Goal: Task Accomplishment & Management: Manage account settings

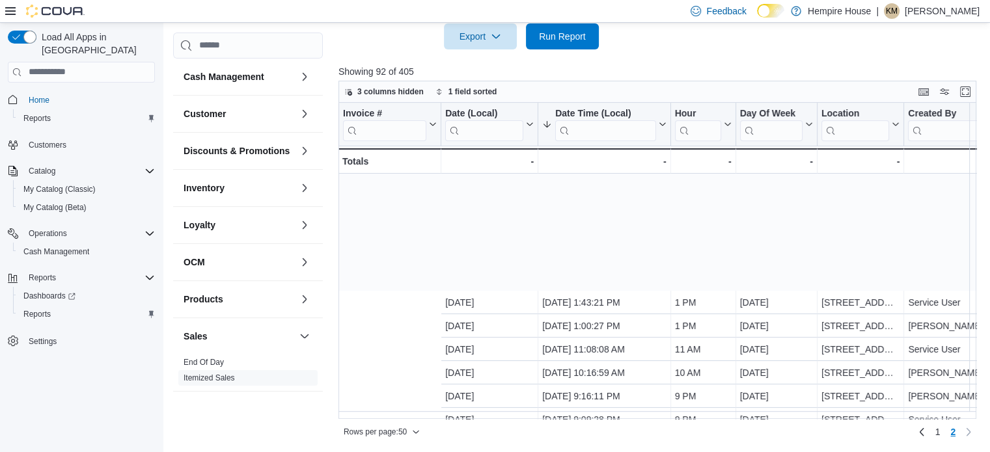
scroll to position [150, 206]
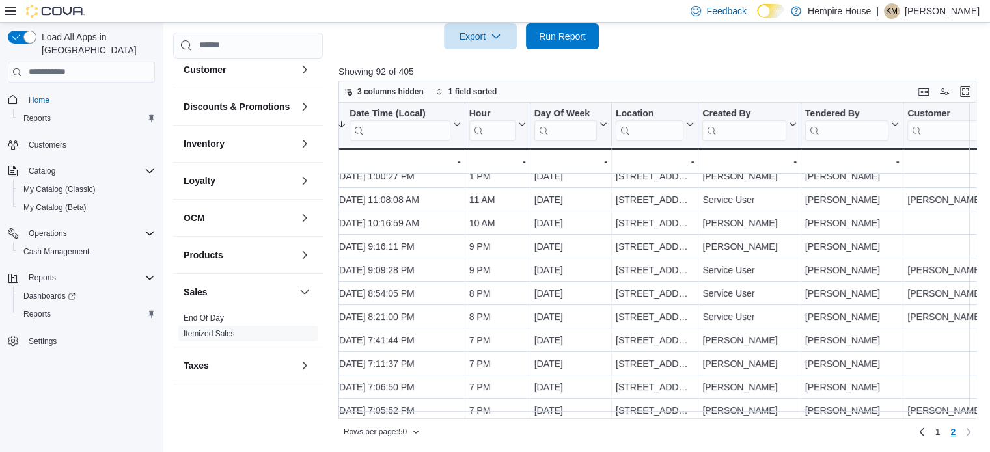
drag, startPoint x: 906, startPoint y: 8, endPoint x: 907, endPoint y: 16, distance: 8.5
click at [906, 8] on div "| KM Katelyn MacBrien" at bounding box center [928, 11] width 104 height 16
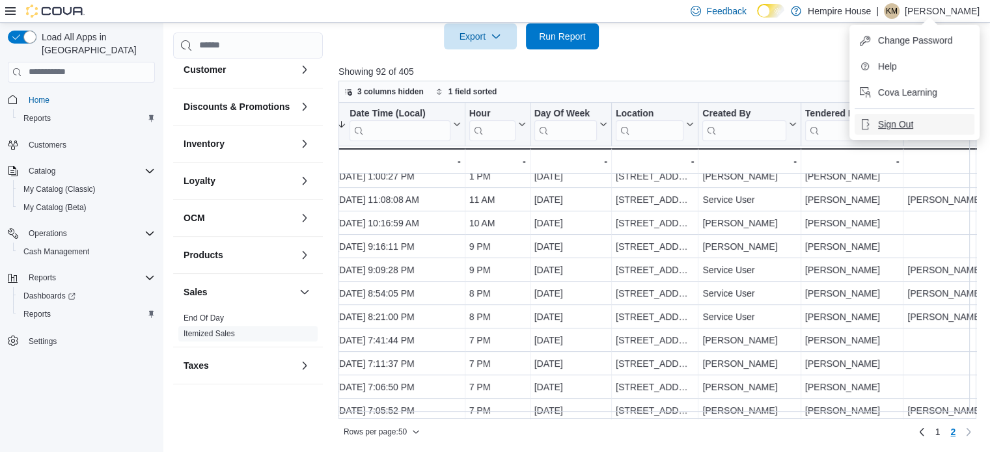
click at [883, 118] on span "Sign Out" at bounding box center [895, 124] width 35 height 13
